Goal: Navigation & Orientation: Find specific page/section

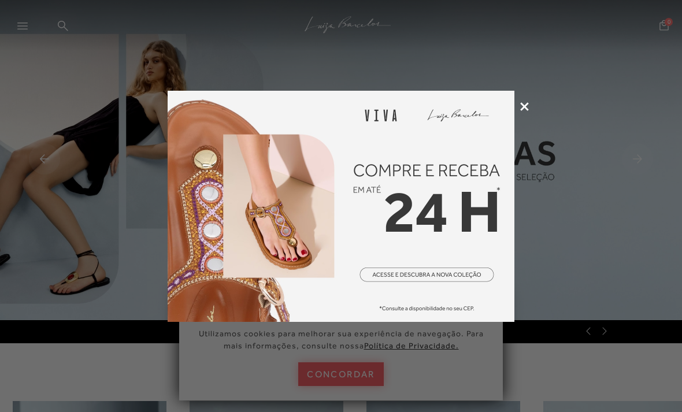
click at [475, 265] on img at bounding box center [341, 206] width 347 height 231
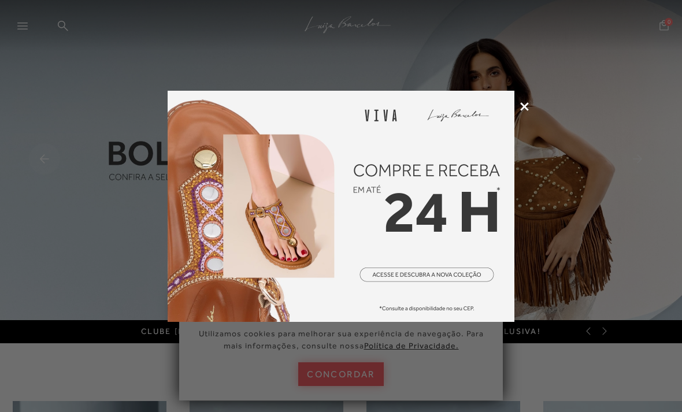
click at [522, 110] on icon at bounding box center [524, 106] width 9 height 9
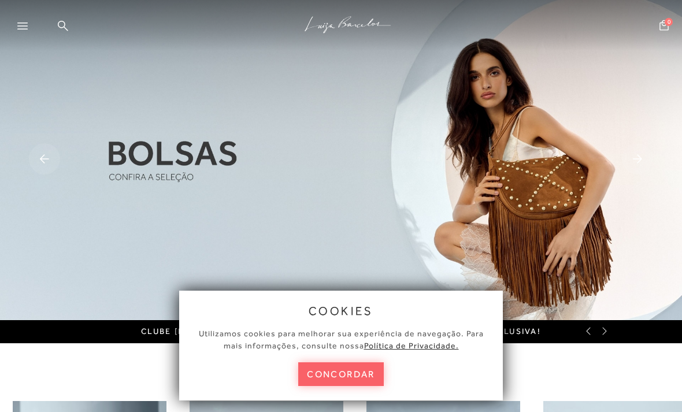
click at [372, 370] on button "concordar" at bounding box center [341, 375] width 86 height 24
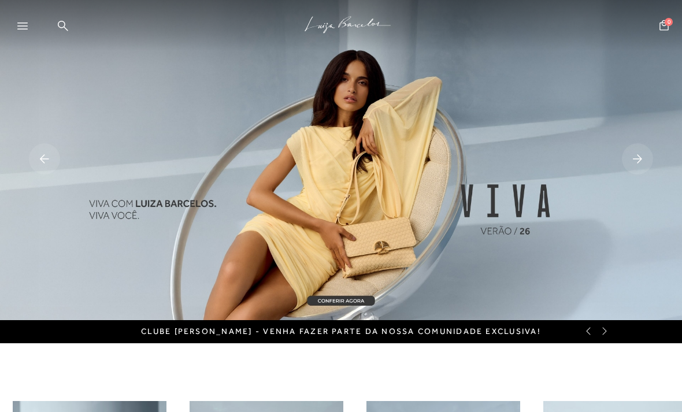
click at [641, 153] on rect at bounding box center [637, 158] width 31 height 31
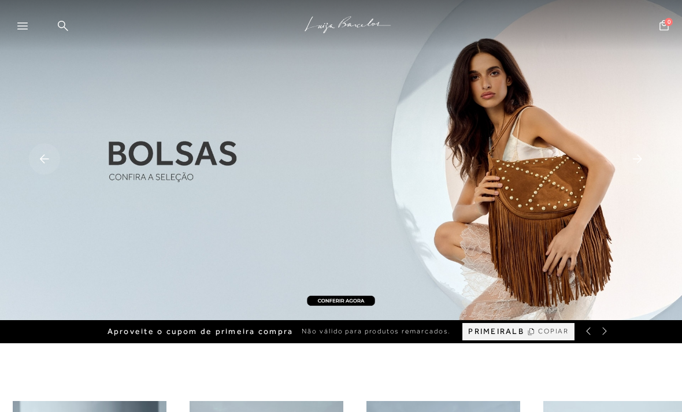
click at [19, 21] on div at bounding box center [27, 29] width 21 height 17
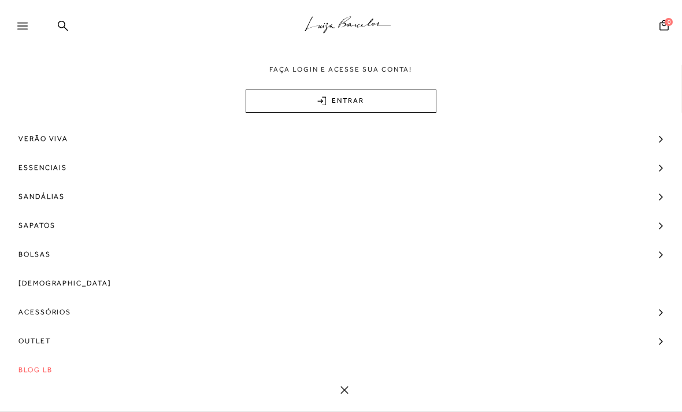
click at [35, 343] on span "Outlet" at bounding box center [35, 341] width 32 height 29
click at [42, 365] on span "Modelo" at bounding box center [41, 362] width 34 height 8
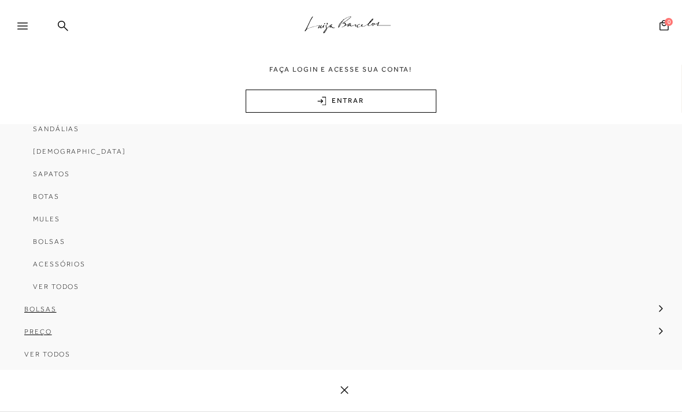
scroll to position [228, 0]
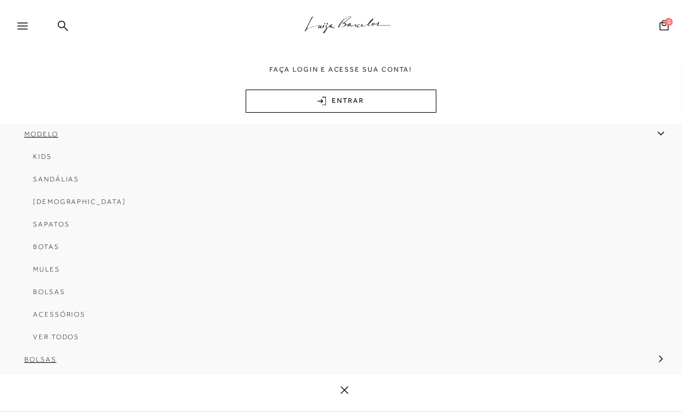
click at [69, 341] on span "Ver Todos" at bounding box center [56, 337] width 46 height 8
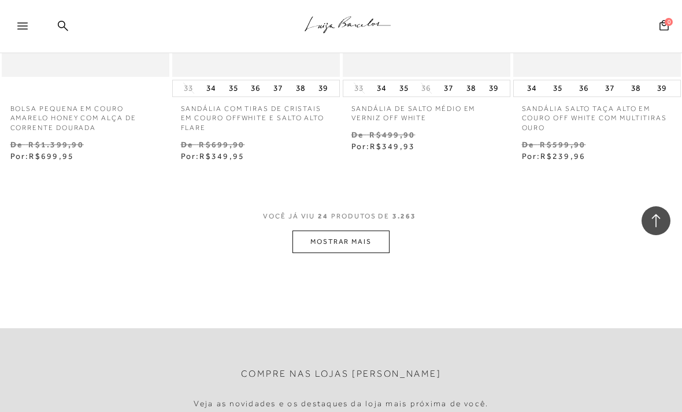
scroll to position [2008, 0]
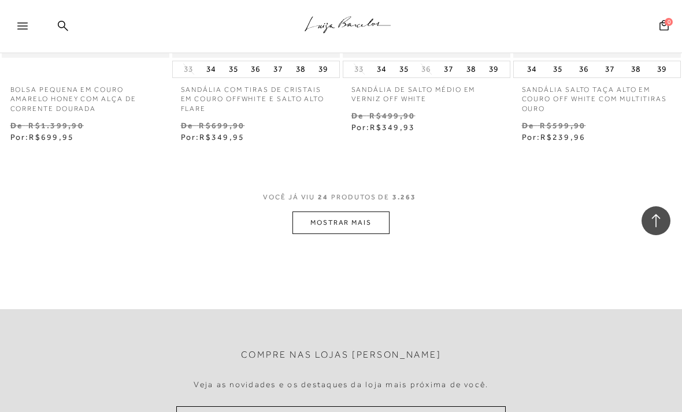
click at [362, 212] on button "MOSTRAR MAIS" at bounding box center [341, 223] width 97 height 23
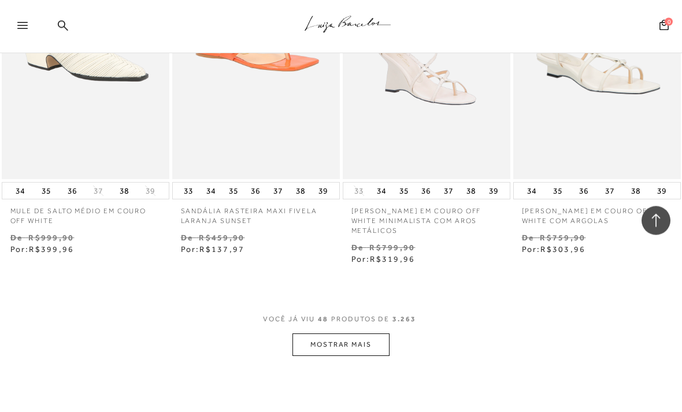
scroll to position [3950, 0]
click at [361, 333] on button "MOSTRAR MAIS" at bounding box center [341, 344] width 97 height 23
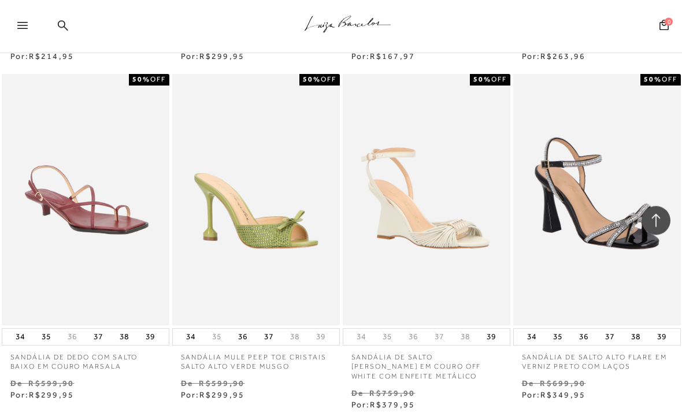
scroll to position [5894, 0]
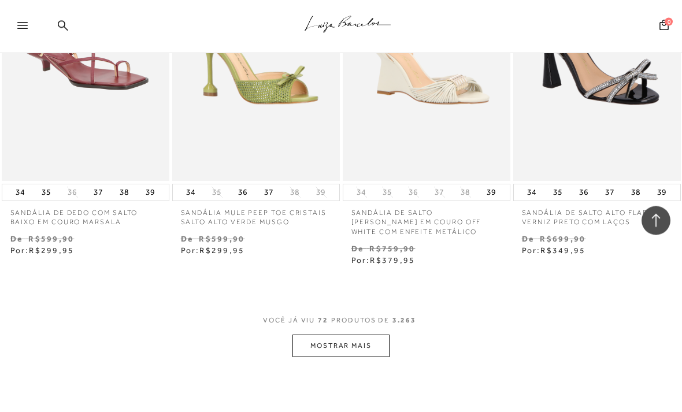
click at [362, 335] on button "MOSTRAR MAIS" at bounding box center [341, 346] width 97 height 23
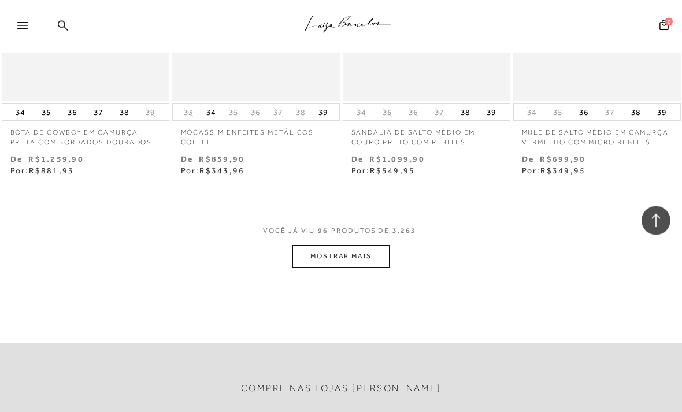
scroll to position [8159, 0]
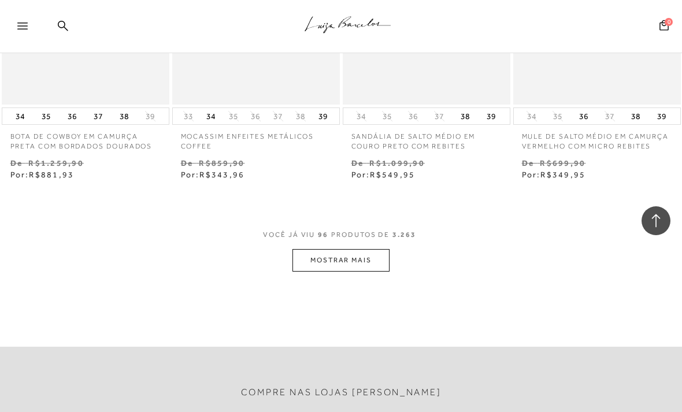
click at [354, 249] on button "MOSTRAR MAIS" at bounding box center [341, 260] width 97 height 23
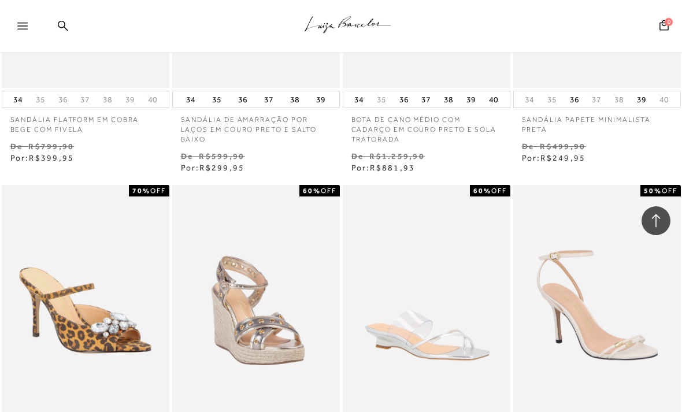
scroll to position [8515, 0]
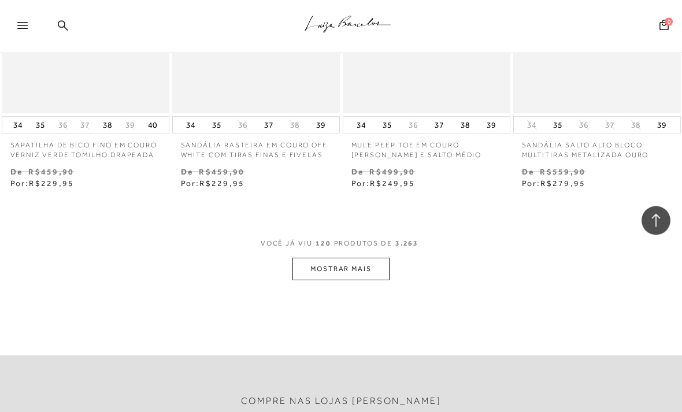
click at [371, 258] on button "MOSTRAR MAIS" at bounding box center [341, 269] width 97 height 23
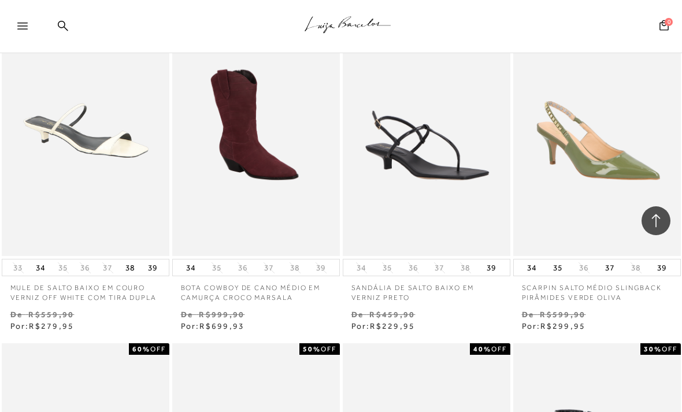
scroll to position [11744, 0]
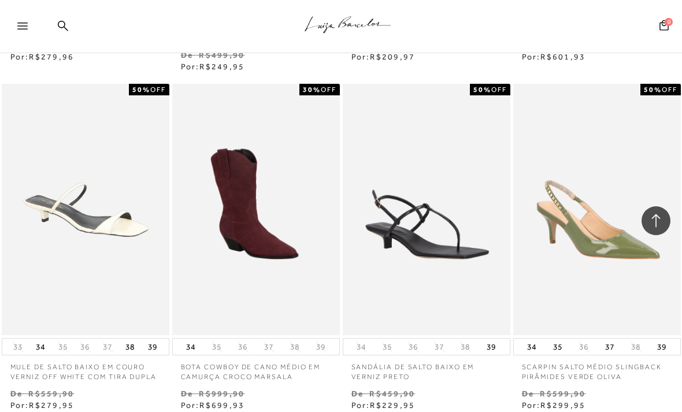
click at [26, 24] on icon at bounding box center [22, 26] width 10 height 7
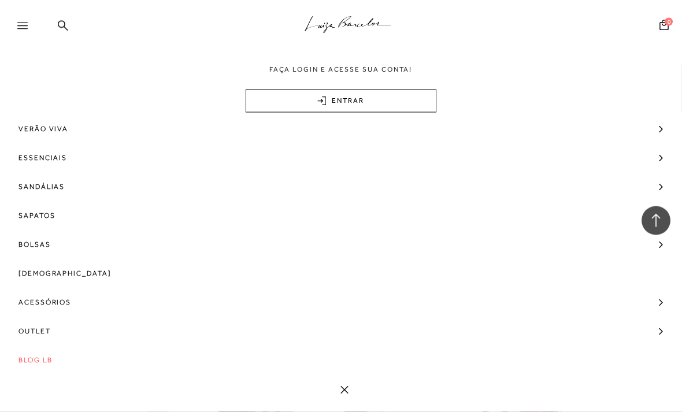
scroll to position [11854, 0]
click at [42, 331] on span "Outlet" at bounding box center [35, 331] width 32 height 29
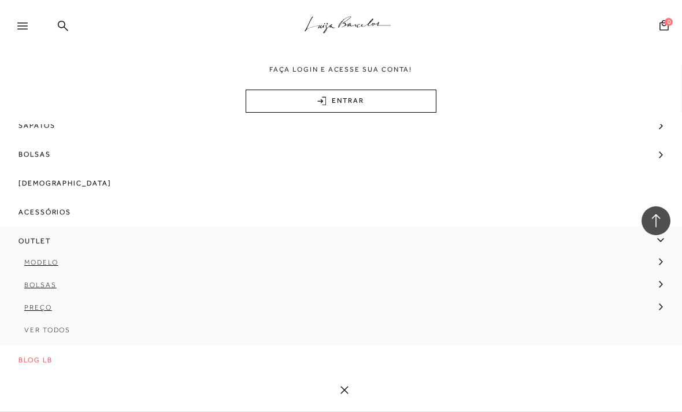
scroll to position [102, 0]
click at [50, 286] on span "Bolsas" at bounding box center [40, 285] width 32 height 8
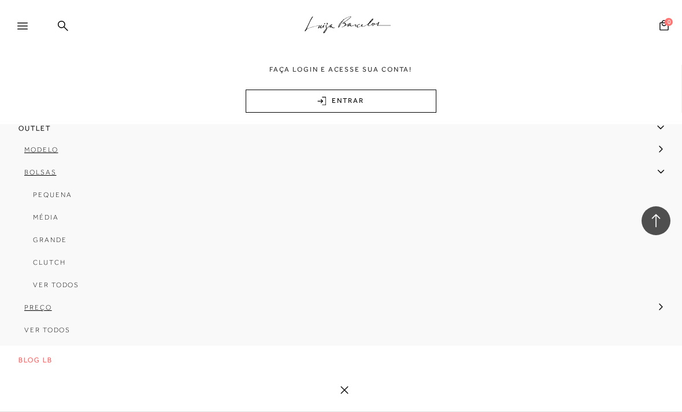
scroll to position [218, 0]
click at [65, 283] on span "Ver Todos" at bounding box center [56, 285] width 46 height 8
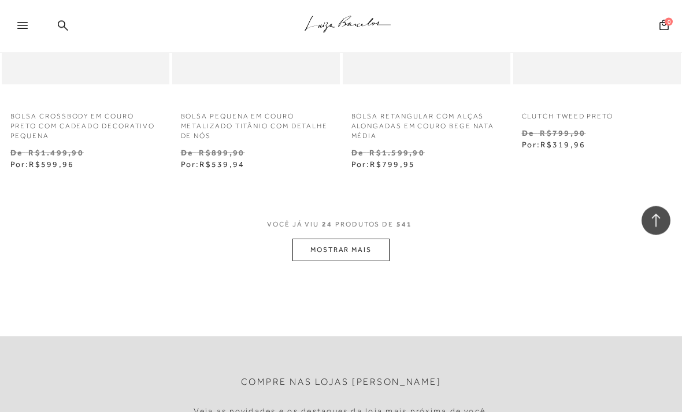
scroll to position [1991, 0]
click at [369, 240] on button "MOSTRAR MAIS" at bounding box center [341, 250] width 97 height 23
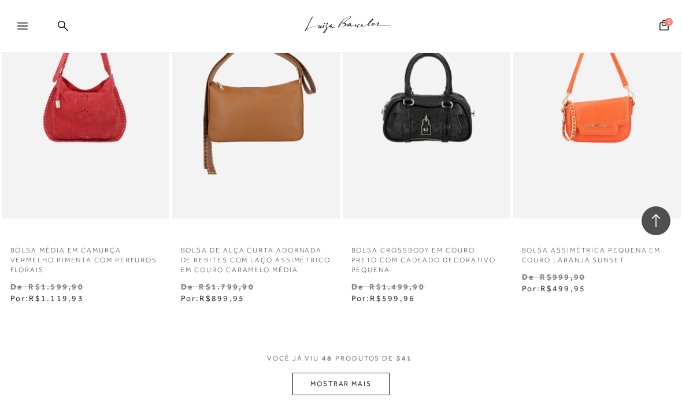
scroll to position [3948, 0]
click at [372, 373] on button "MOSTRAR MAIS" at bounding box center [341, 384] width 97 height 23
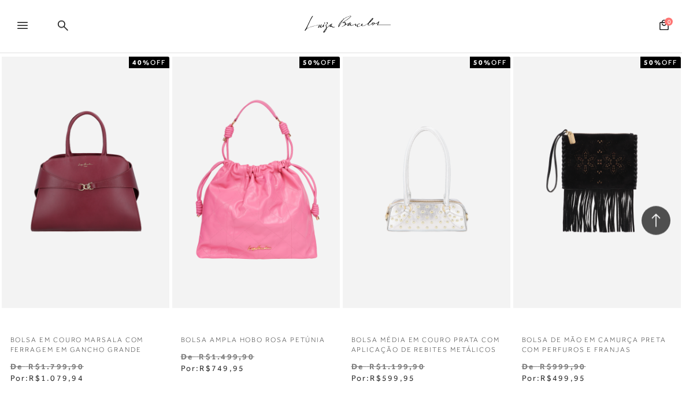
scroll to position [5948, 0]
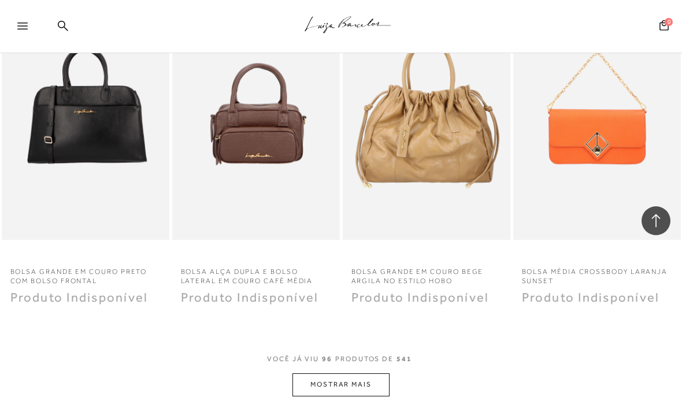
scroll to position [8051, 0]
click at [371, 373] on button "MOSTRAR MAIS" at bounding box center [341, 384] width 97 height 23
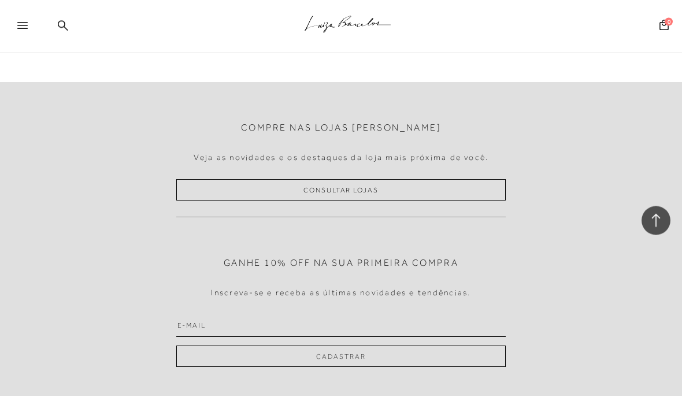
scroll to position [10574, 0]
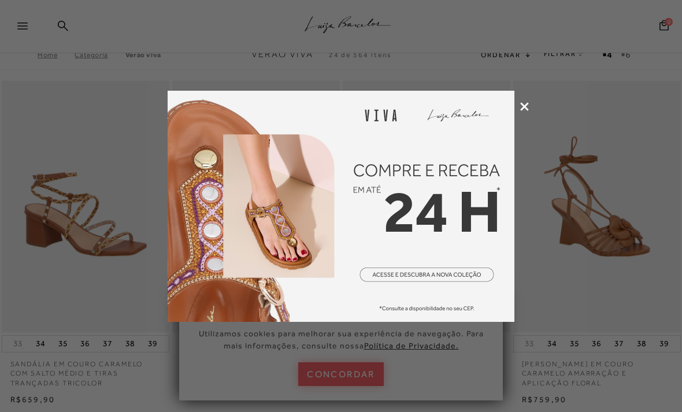
click at [505, 184] on img at bounding box center [341, 206] width 347 height 231
